Goal: Task Accomplishment & Management: Manage account settings

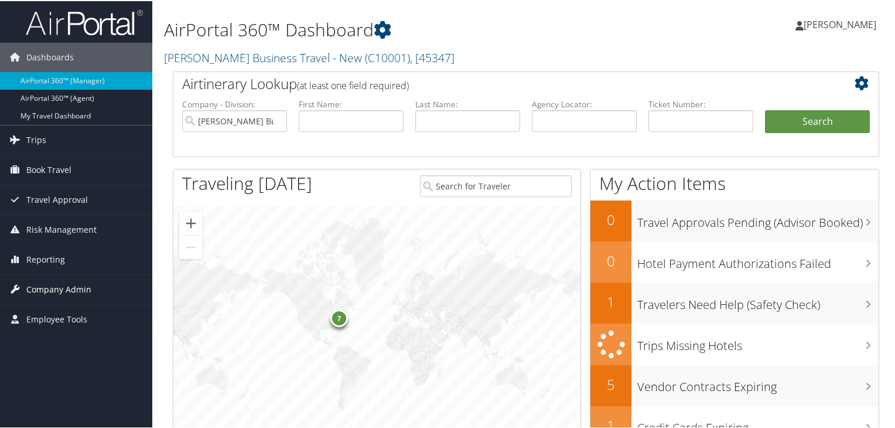
click at [63, 289] on span "Company Admin" at bounding box center [58, 288] width 65 height 29
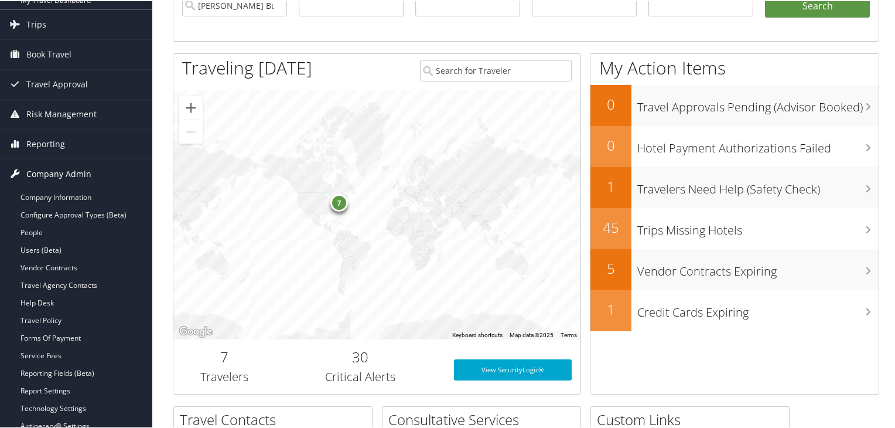
scroll to position [117, 0]
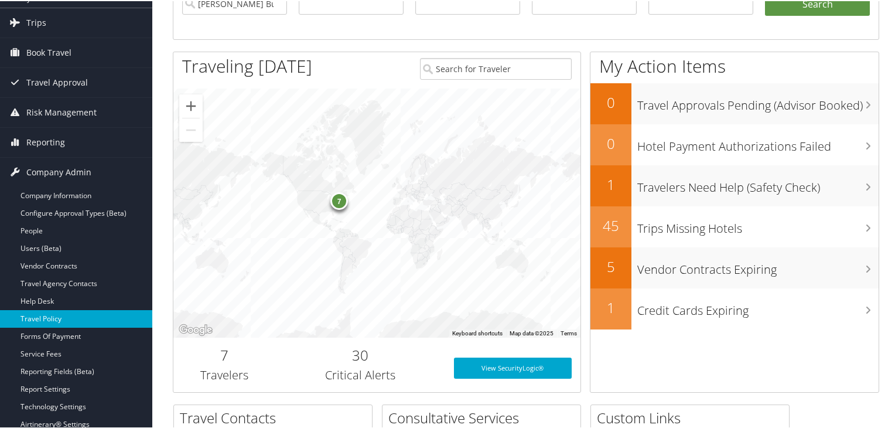
click at [55, 319] on link "Travel Policy" at bounding box center [76, 318] width 152 height 18
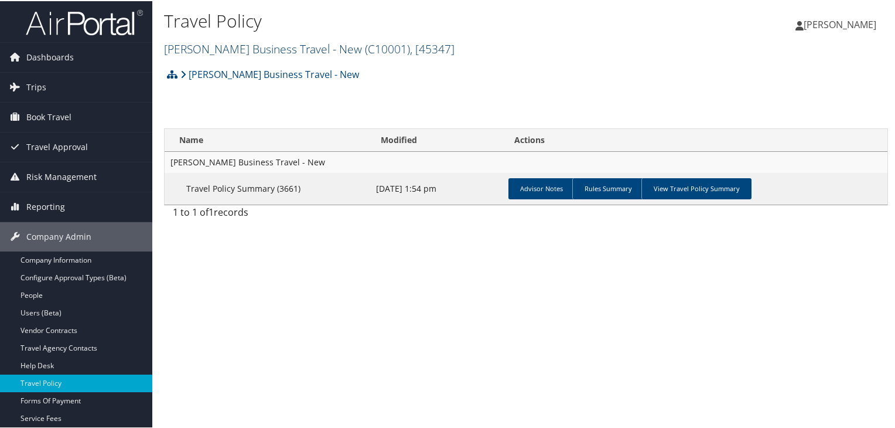
click at [233, 45] on link "Christopherson Business Travel - New ( C10001 ) , [ 45347 ]" at bounding box center [309, 48] width 291 height 16
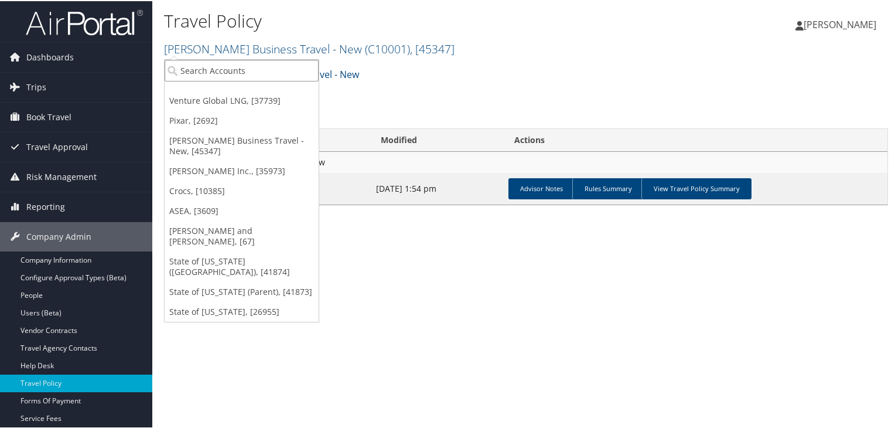
click at [237, 71] on input "search" at bounding box center [242, 70] width 154 height 22
type input "ohio"
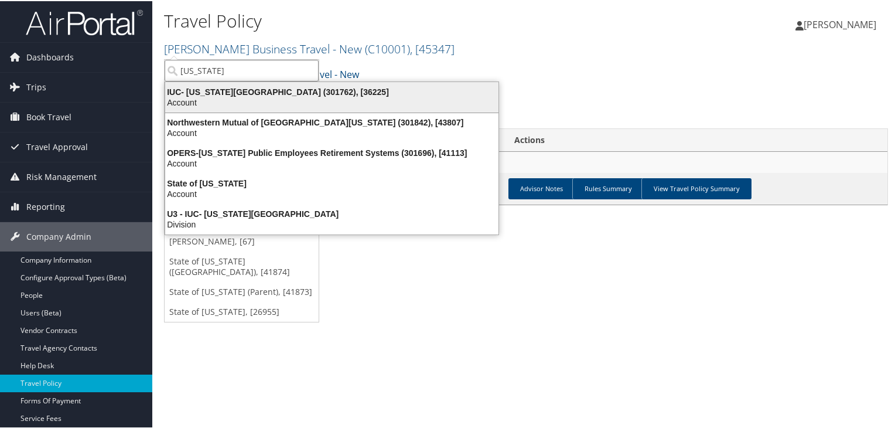
click at [265, 97] on div "Account" at bounding box center [332, 101] width 348 height 11
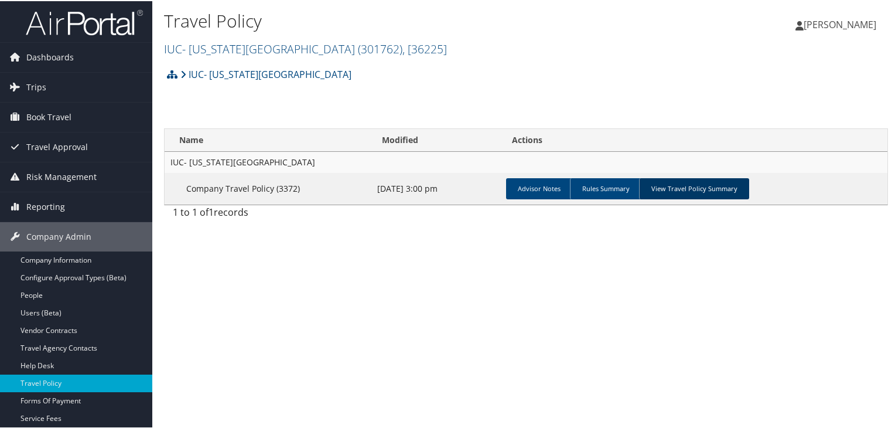
click at [670, 193] on link "View Travel Policy Summary" at bounding box center [694, 187] width 110 height 21
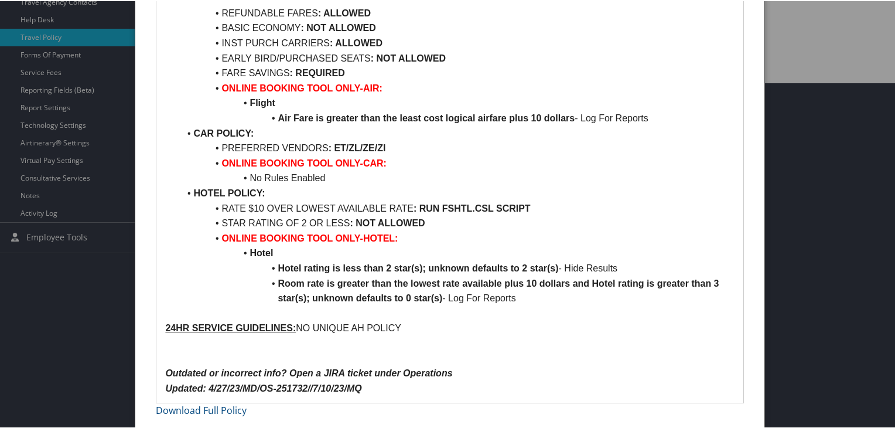
scroll to position [346, 0]
click at [831, 182] on div at bounding box center [450, 214] width 900 height 428
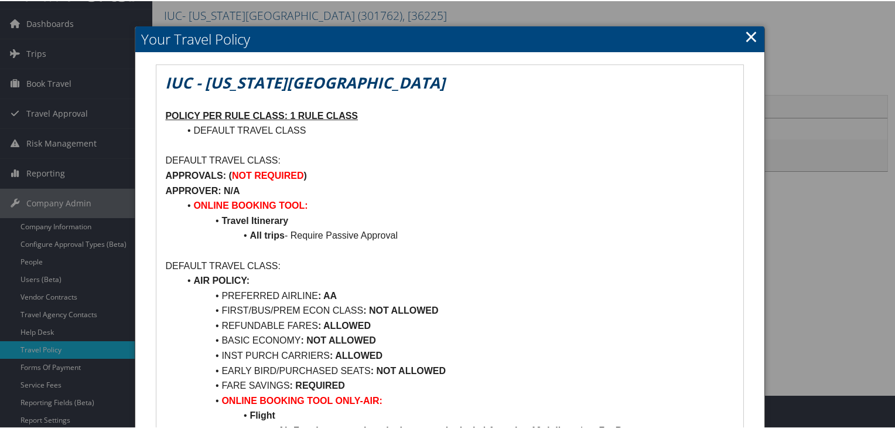
scroll to position [0, 0]
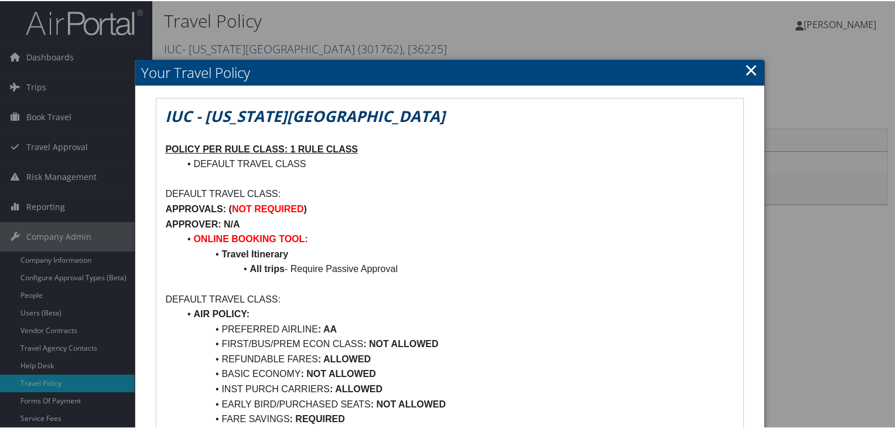
click at [748, 73] on link "×" at bounding box center [751, 68] width 13 height 23
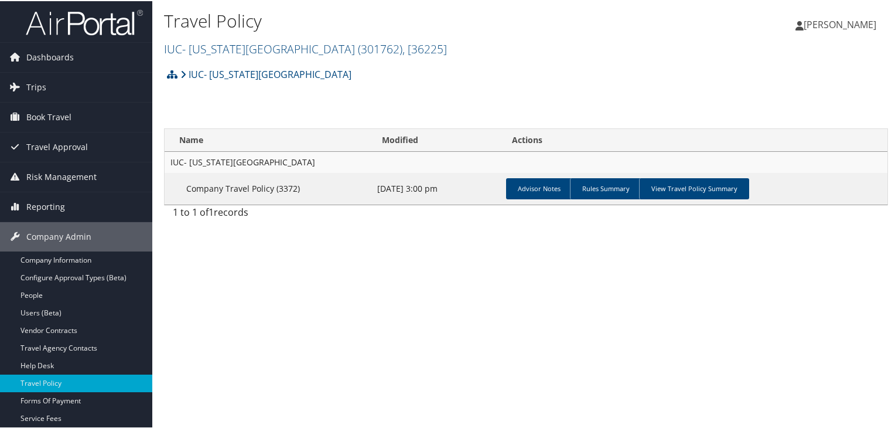
click at [829, 28] on span "[PERSON_NAME]" at bounding box center [840, 23] width 73 height 13
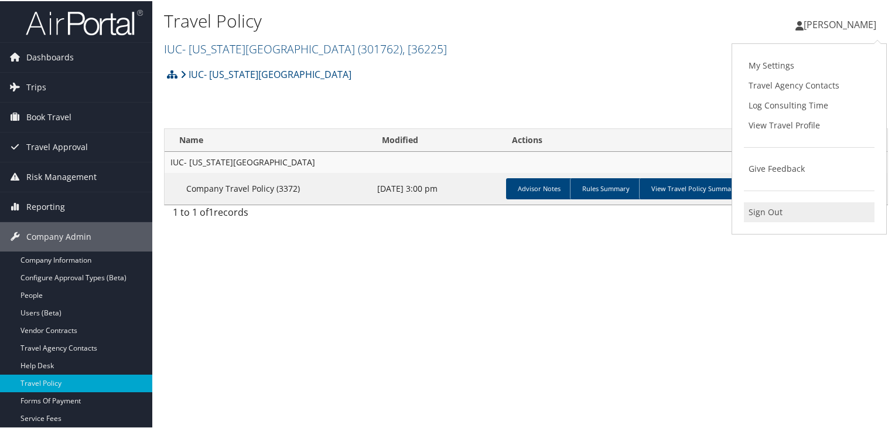
click at [759, 209] on link "Sign Out" at bounding box center [809, 211] width 131 height 20
